Goal: Transaction & Acquisition: Book appointment/travel/reservation

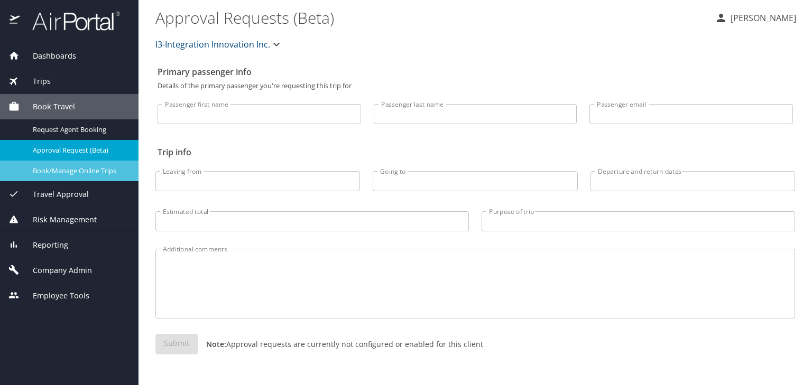
click at [74, 173] on span "Book/Manage Online Trips" at bounding box center [79, 171] width 93 height 10
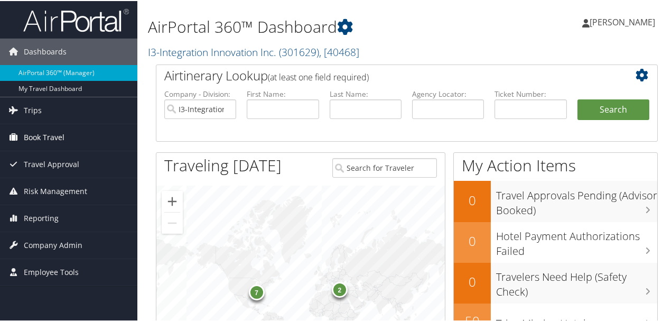
click at [41, 135] on span "Book Travel" at bounding box center [44, 136] width 41 height 26
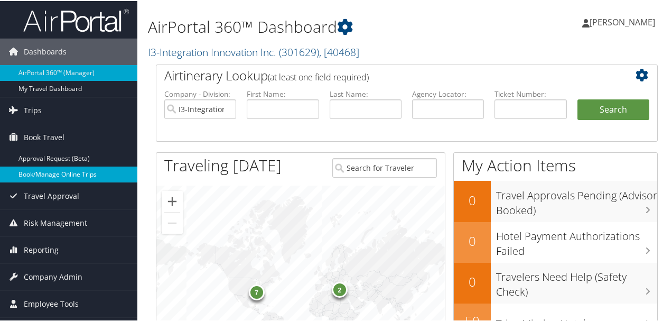
click at [47, 173] on link "Book/Manage Online Trips" at bounding box center [68, 173] width 137 height 16
